Goal: Task Accomplishment & Management: Use online tool/utility

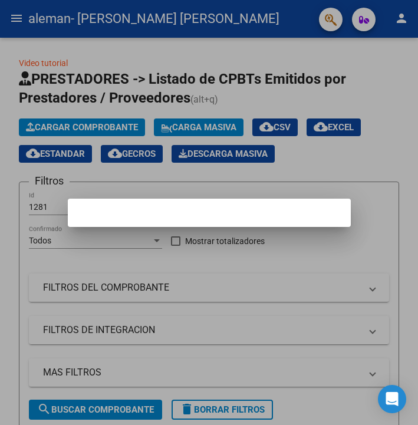
click at [308, 177] on div at bounding box center [209, 212] width 418 height 425
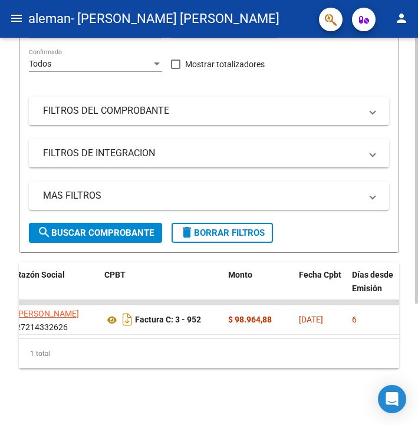
scroll to position [177, 0]
click at [108, 319] on icon at bounding box center [111, 320] width 15 height 14
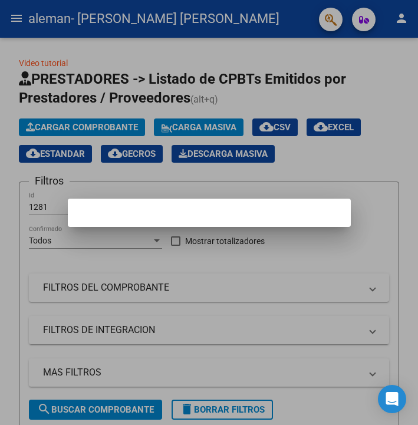
click at [272, 199] on mat-dialog-container at bounding box center [209, 213] width 283 height 28
click at [299, 173] on div at bounding box center [209, 212] width 418 height 425
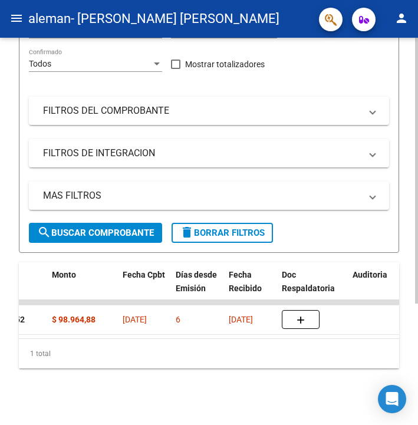
scroll to position [0, 554]
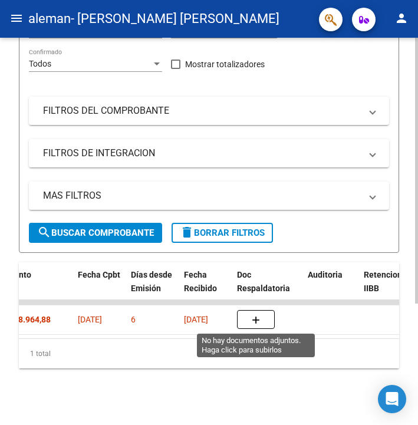
click at [257, 320] on icon "button" at bounding box center [256, 320] width 8 height 9
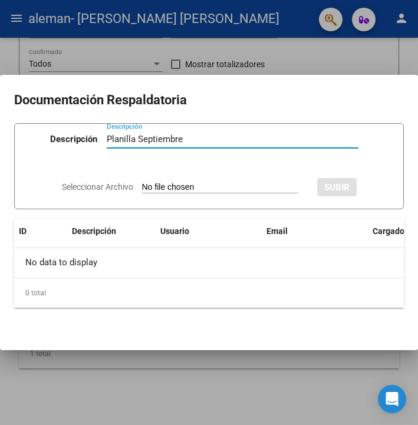
type input "Planilla Septiembre"
click at [255, 160] on form "Descripción Planilla Septiembre Descripción Seleccionar Archivo SUBIR" at bounding box center [208, 166] width 389 height 86
click at [228, 171] on div "Seleccionar Archivo SUBIR" at bounding box center [209, 186] width 295 height 34
click at [228, 177] on div "Seleccionar Archivo SUBIR" at bounding box center [209, 186] width 295 height 34
click at [224, 191] on input "Seleccionar Archivo" at bounding box center [220, 187] width 156 height 11
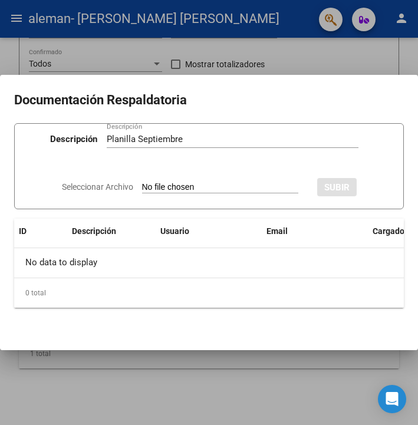
type input "C:\fakepath\Asistencia-septiembre.pdf"
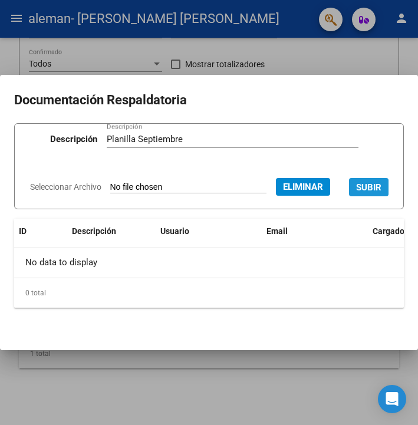
click at [349, 194] on button "SUBIR" at bounding box center [368, 187] width 39 height 18
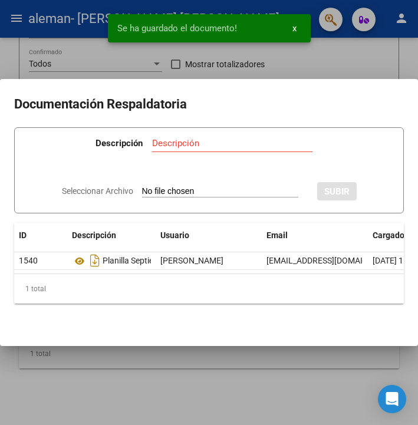
scroll to position [0, 0]
click at [366, 341] on mat-dialog-container "Documentación Respaldatoria Descripción Descripción Seleccionar Archivo SUBIR I…" at bounding box center [209, 212] width 418 height 267
click at [379, 375] on div at bounding box center [209, 212] width 418 height 425
